Goal: Information Seeking & Learning: Check status

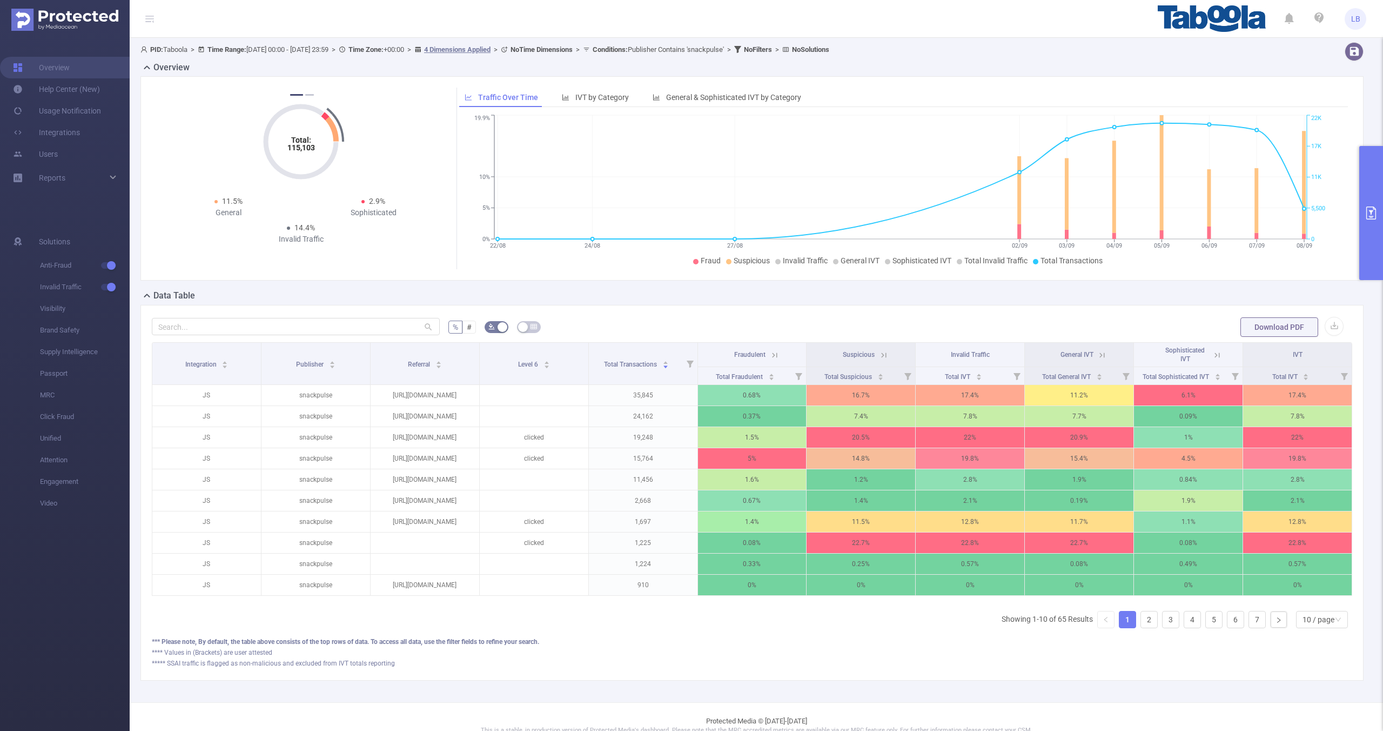
scroll to position [25, 0]
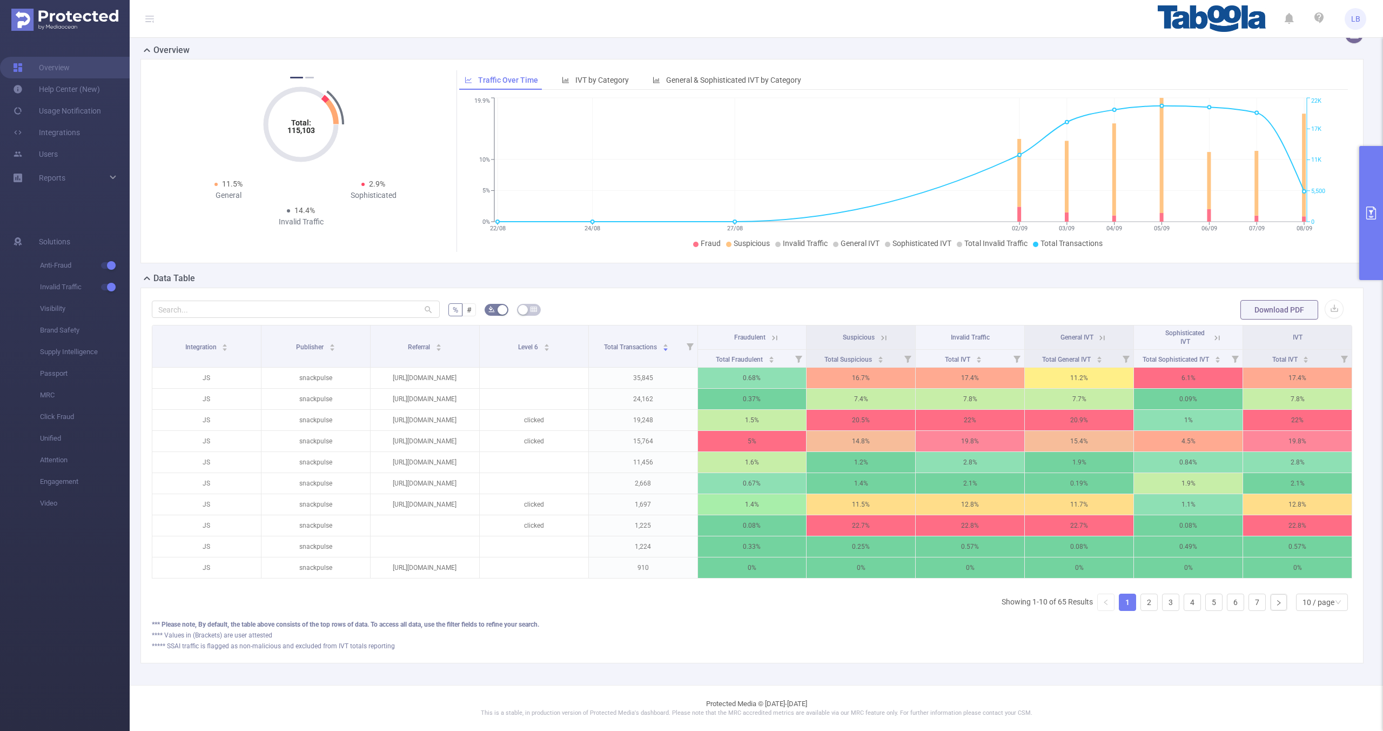
click at [1371, 209] on icon "primary" at bounding box center [1371, 212] width 13 height 13
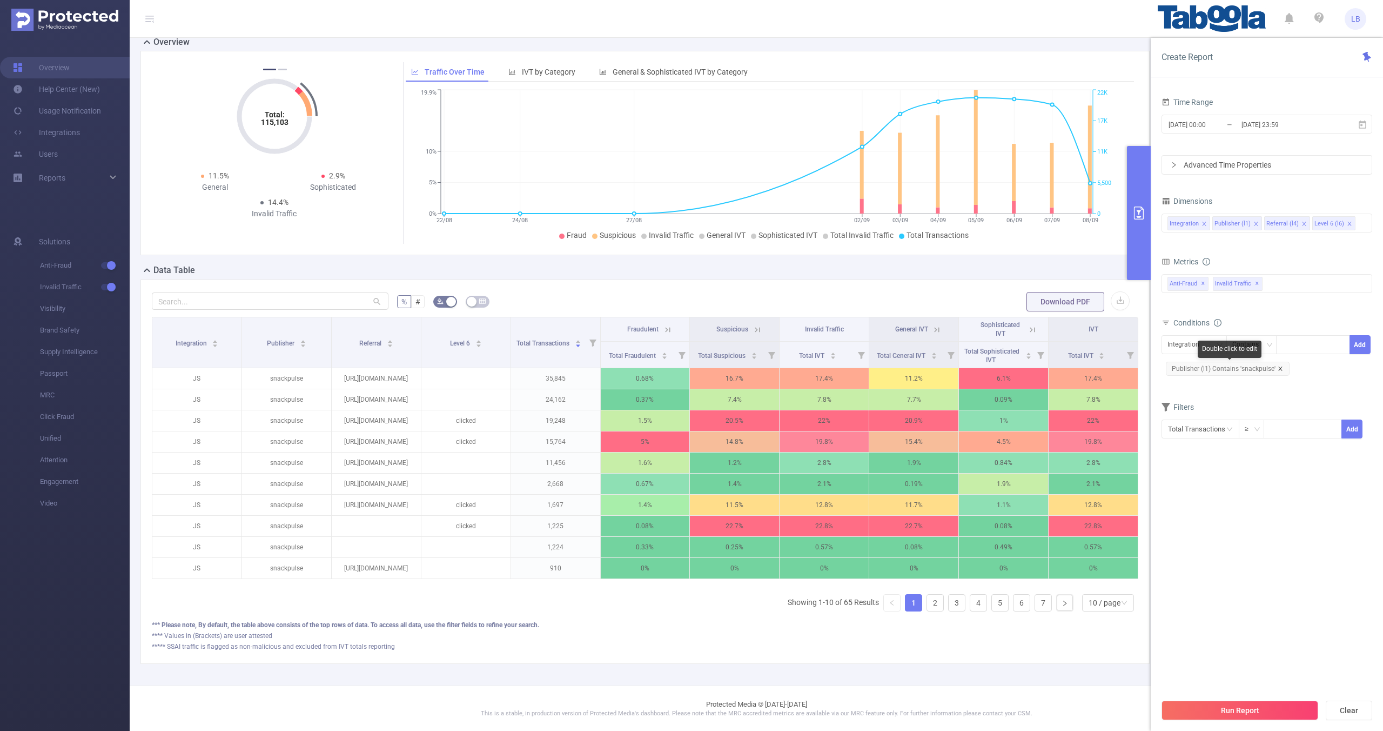
click at [1281, 366] on icon "icon: close" at bounding box center [1280, 368] width 5 height 5
click at [1185, 349] on div "Integration" at bounding box center [1187, 345] width 39 height 18
click at [1199, 383] on li "Publisher (l1)" at bounding box center [1194, 384] width 65 height 17
click at [1328, 341] on div at bounding box center [1313, 345] width 62 height 18
paste input "njschools-aitpune"
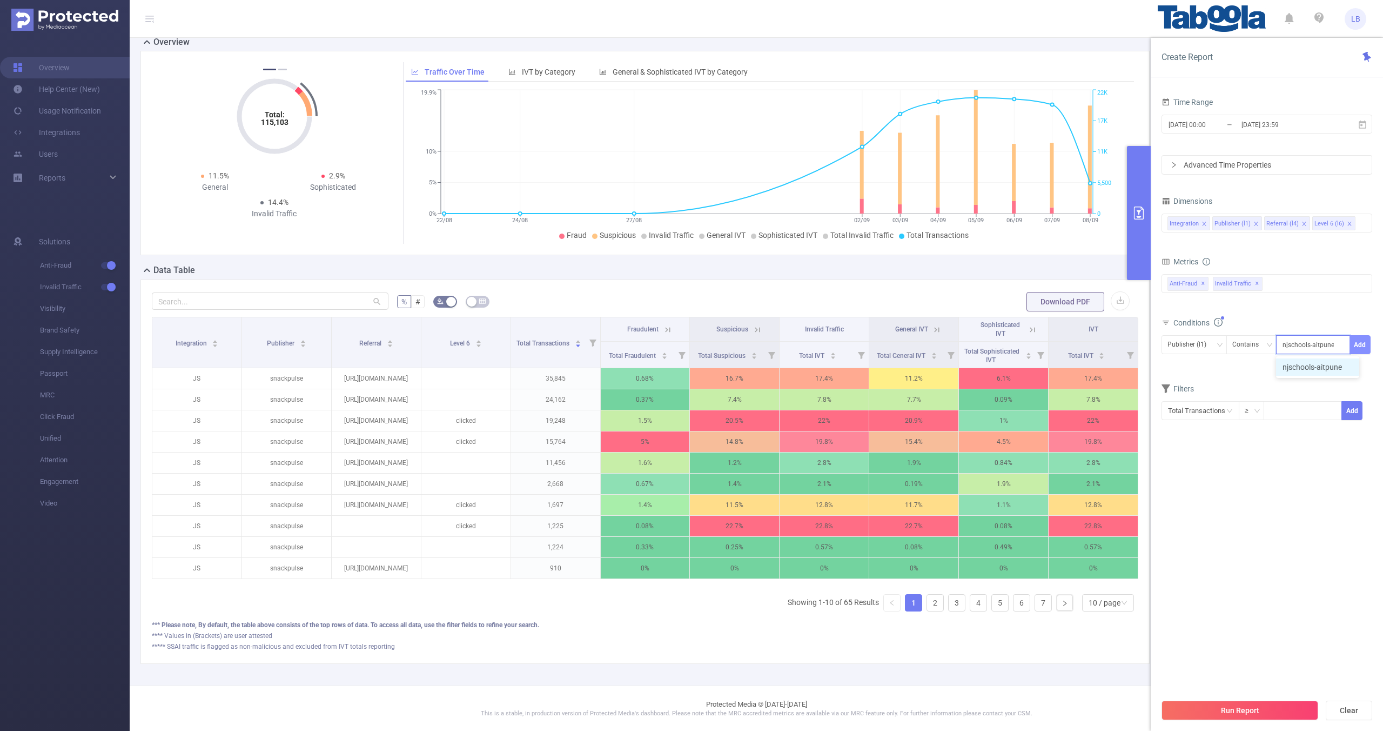
type input "njschools-aitpune"
click at [1364, 350] on button "Add" at bounding box center [1360, 344] width 21 height 19
click at [1302, 223] on icon "icon: close" at bounding box center [1304, 224] width 4 height 4
click at [1264, 713] on button "Run Report" at bounding box center [1240, 709] width 157 height 19
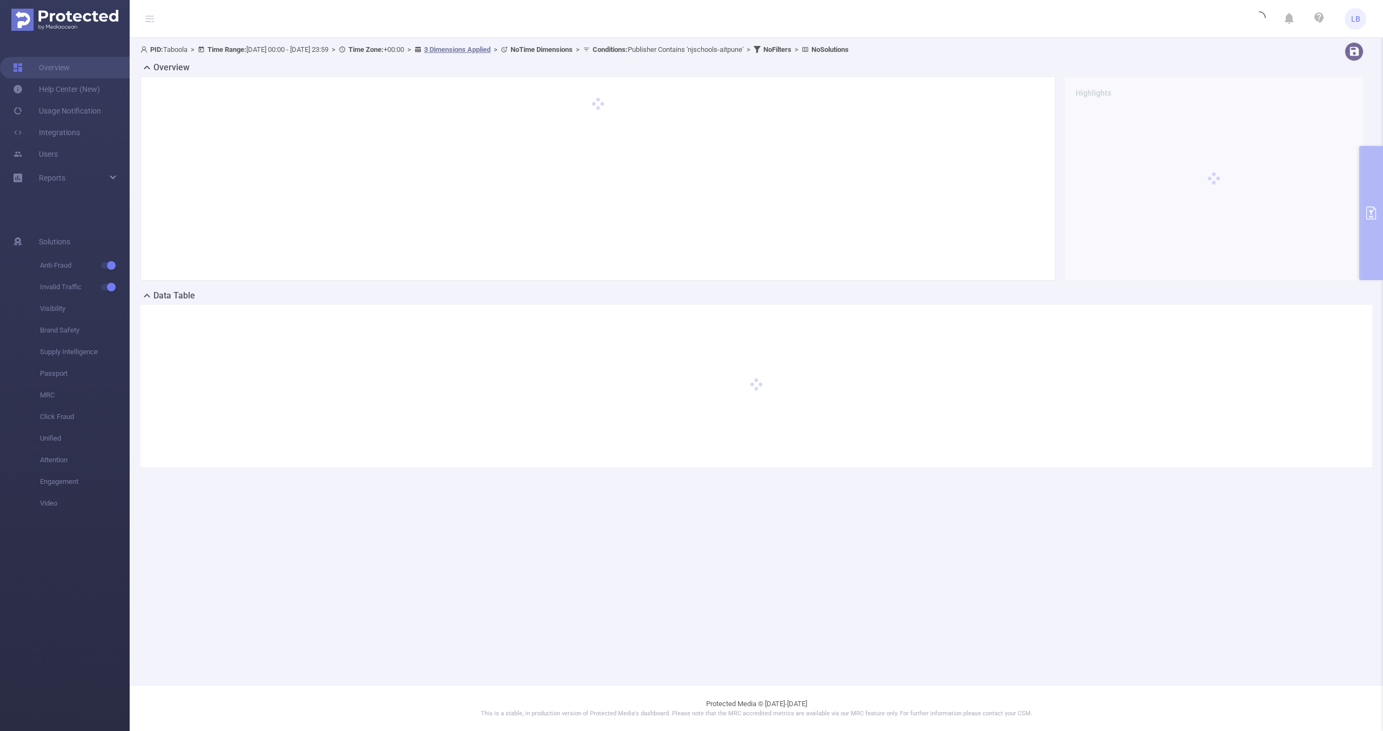
scroll to position [0, 0]
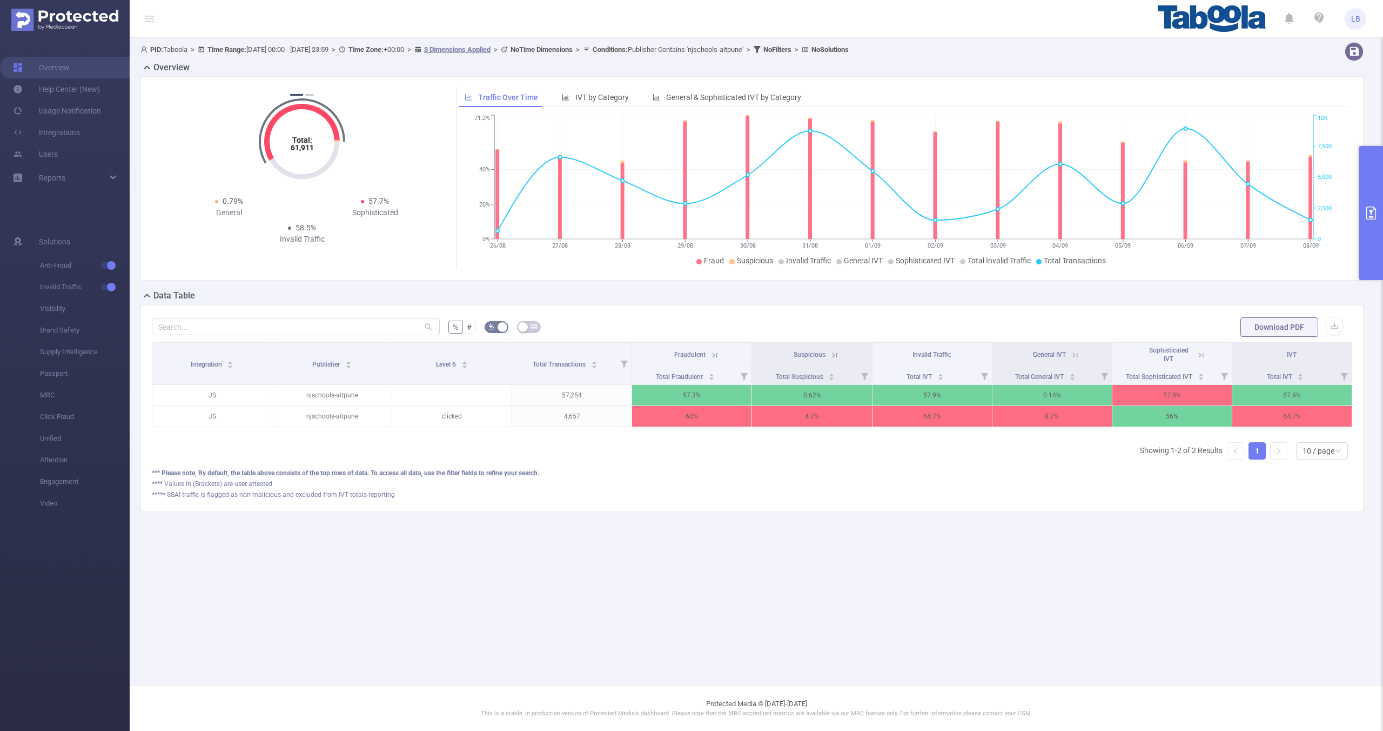
click at [712, 358] on icon at bounding box center [715, 355] width 10 height 10
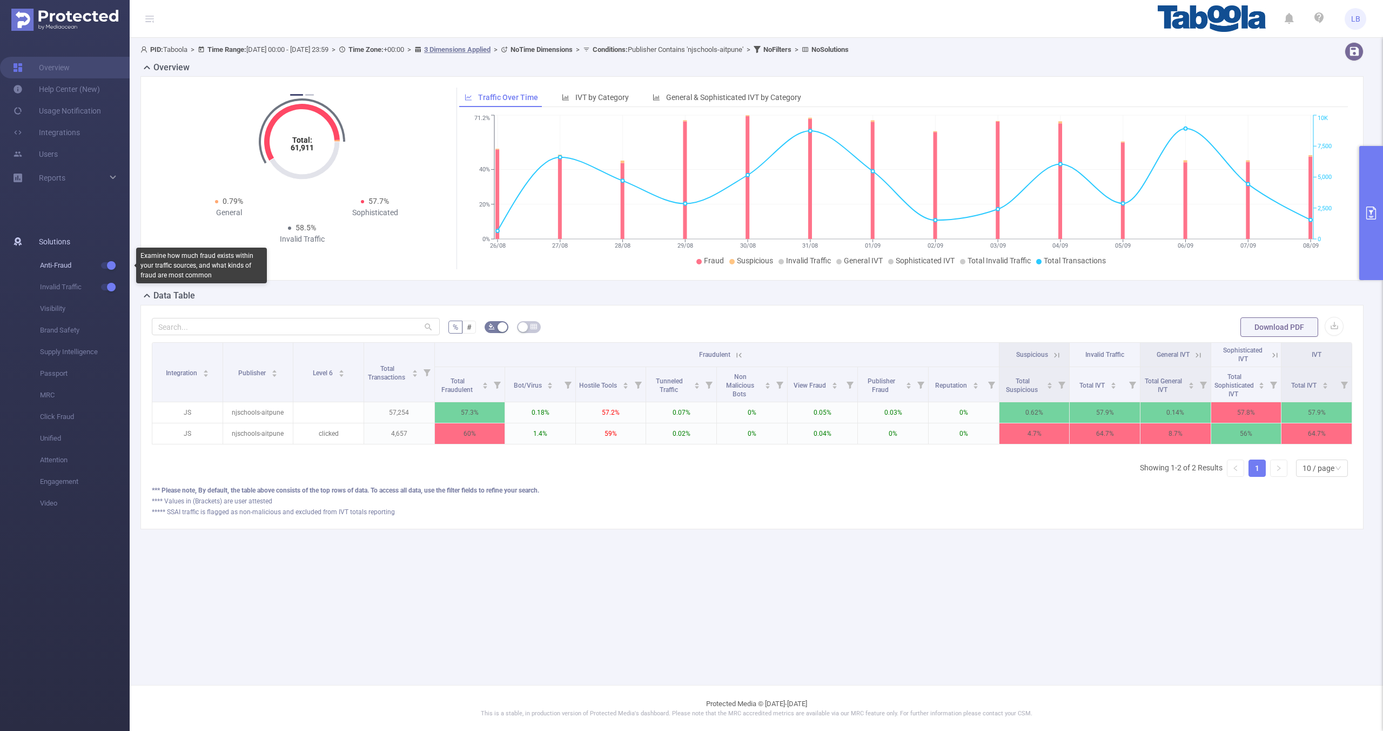
click at [110, 264] on button "button" at bounding box center [108, 265] width 15 height 6
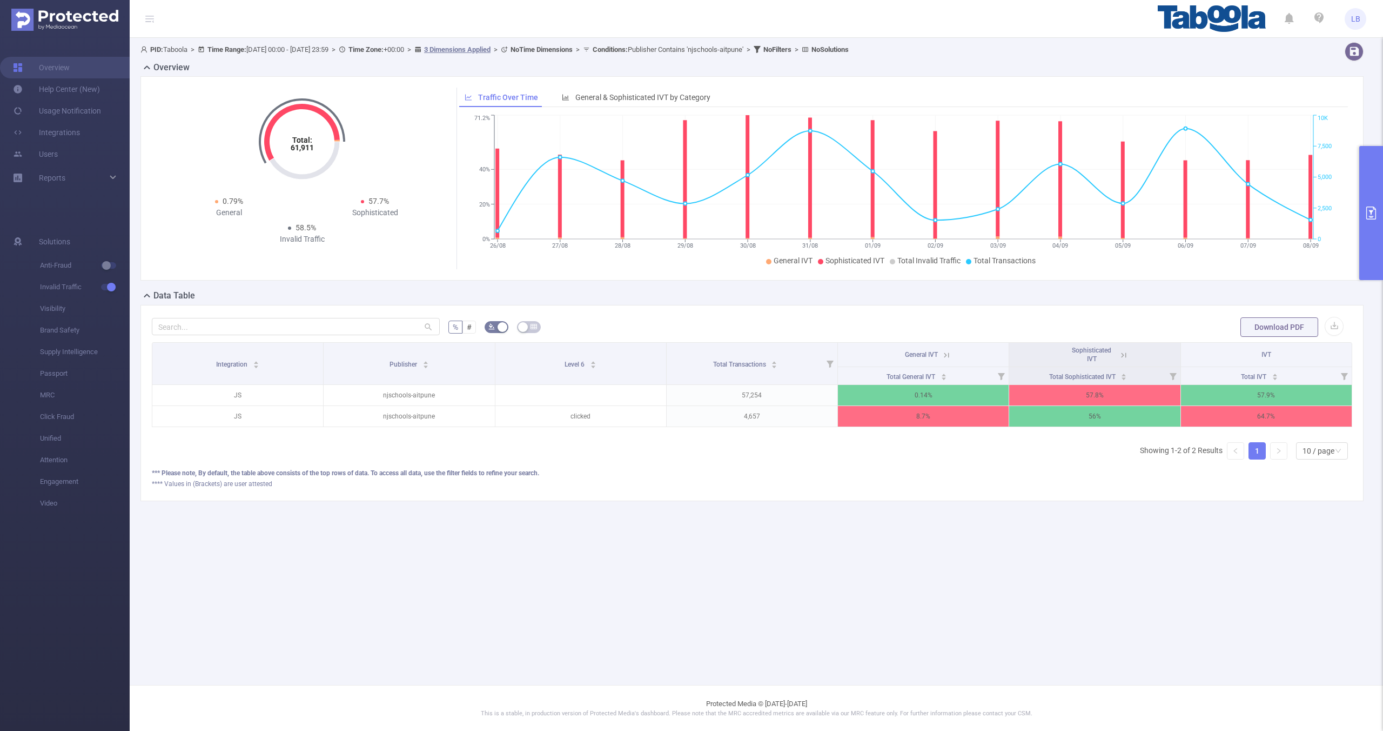
click at [1126, 355] on icon at bounding box center [1123, 354] width 5 height 5
